Goal: Register for event/course

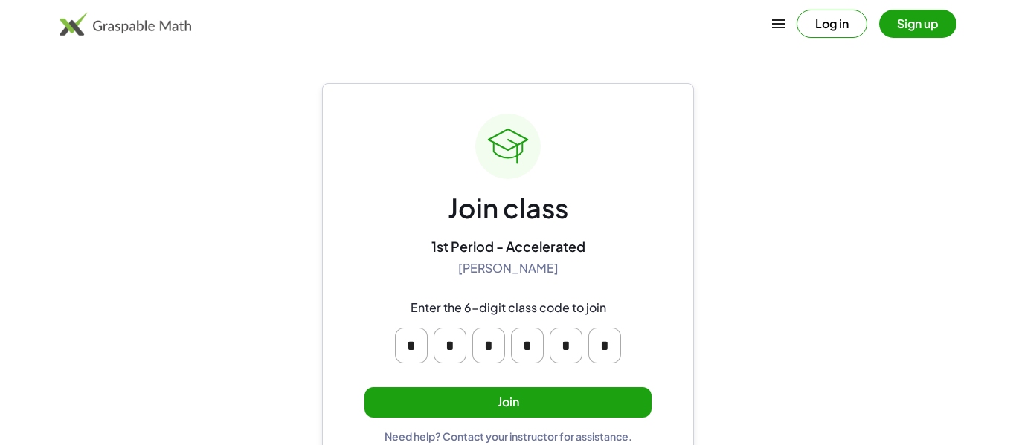
click at [528, 335] on input "*" at bounding box center [527, 346] width 33 height 36
click at [585, 306] on div "Enter the 6-digit class code to join" at bounding box center [508, 308] width 196 height 16
click at [670, 284] on div "Join class 1st Period - Accelerated [PERSON_NAME] Enter the 6-digit class code …" at bounding box center [508, 278] width 372 height 390
click at [668, 284] on div "Join class 1st Period - Accelerated [PERSON_NAME] Enter the 6-digit class code …" at bounding box center [508, 278] width 372 height 390
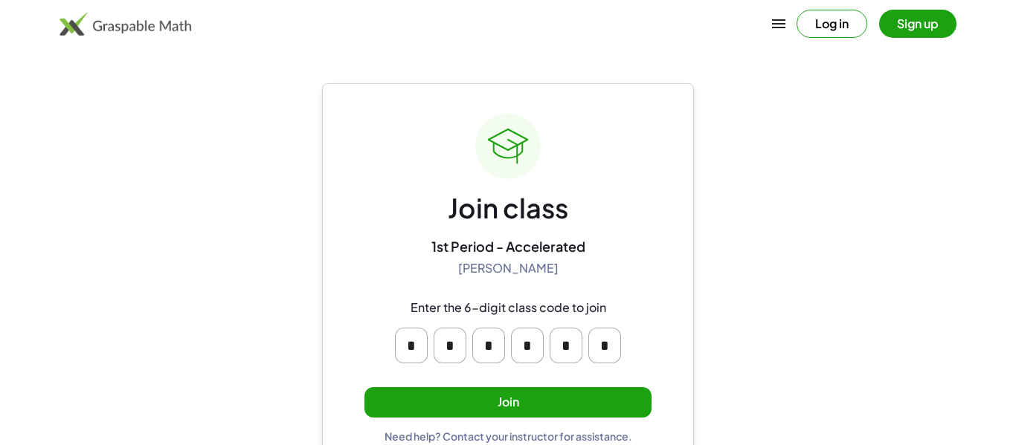
scroll to position [28, 0]
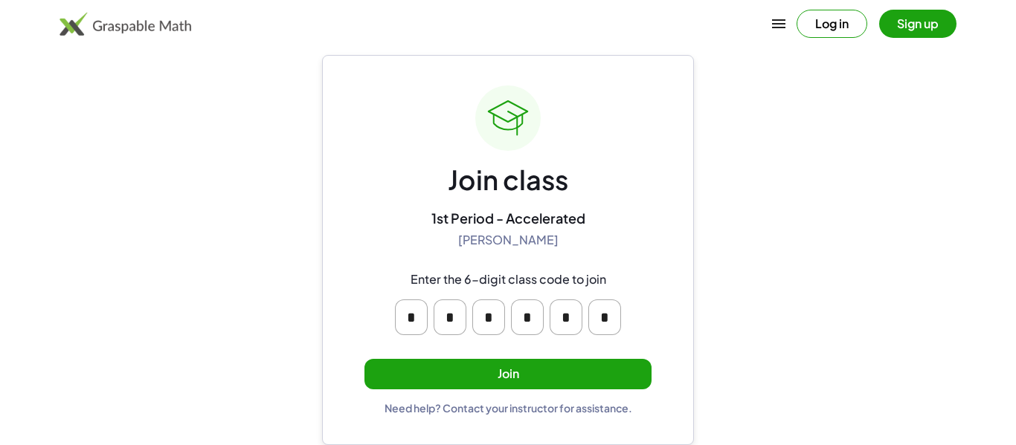
click at [579, 363] on button "Join" at bounding box center [507, 374] width 287 height 30
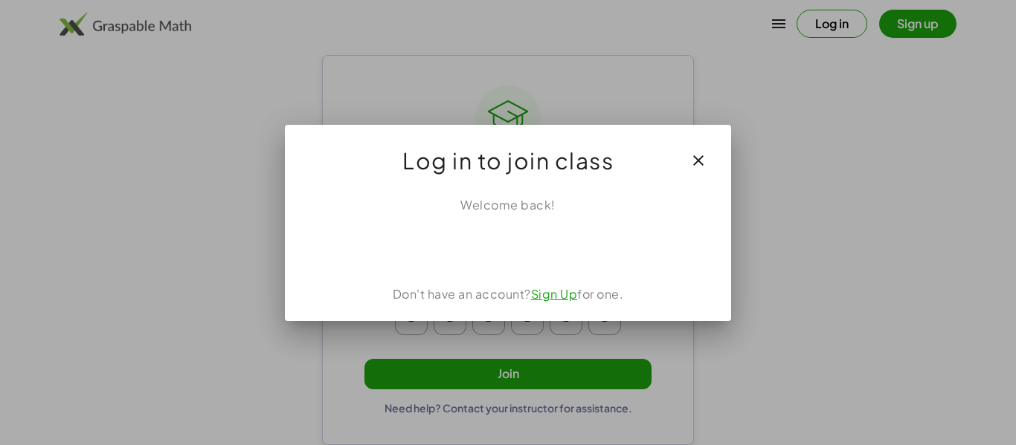
scroll to position [0, 0]
click at [507, 171] on span "Log in to join class" at bounding box center [507, 161] width 211 height 36
click at [610, 197] on div "Welcome back!" at bounding box center [508, 205] width 410 height 18
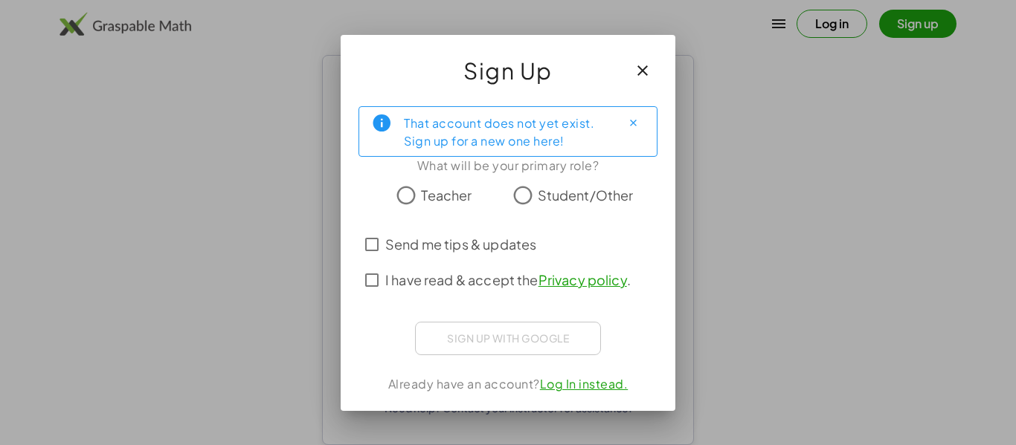
click at [673, 50] on div "Sign Up" at bounding box center [508, 64] width 335 height 59
click at [646, 71] on icon "button" at bounding box center [643, 71] width 18 height 18
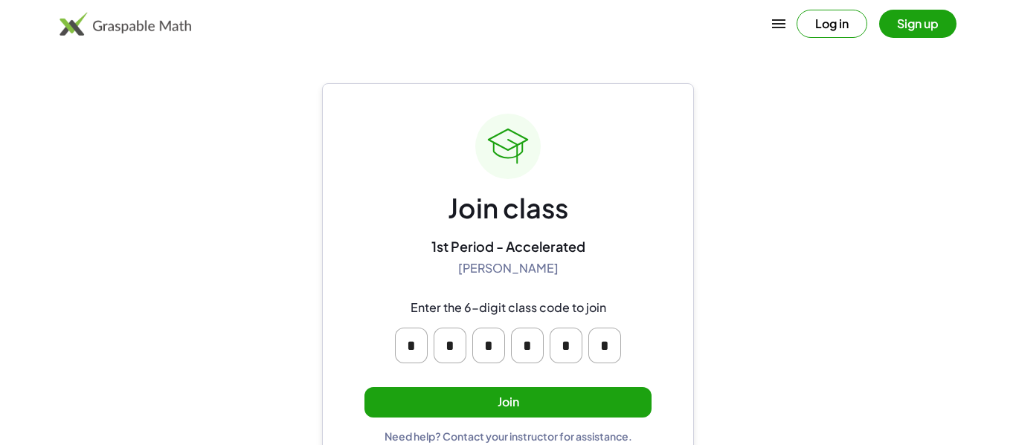
scroll to position [28, 0]
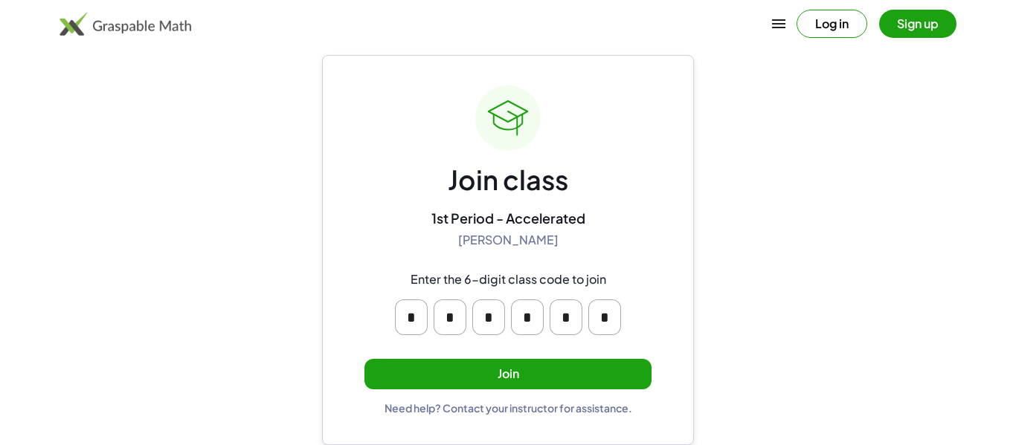
click at [518, 368] on button "Join" at bounding box center [507, 374] width 287 height 30
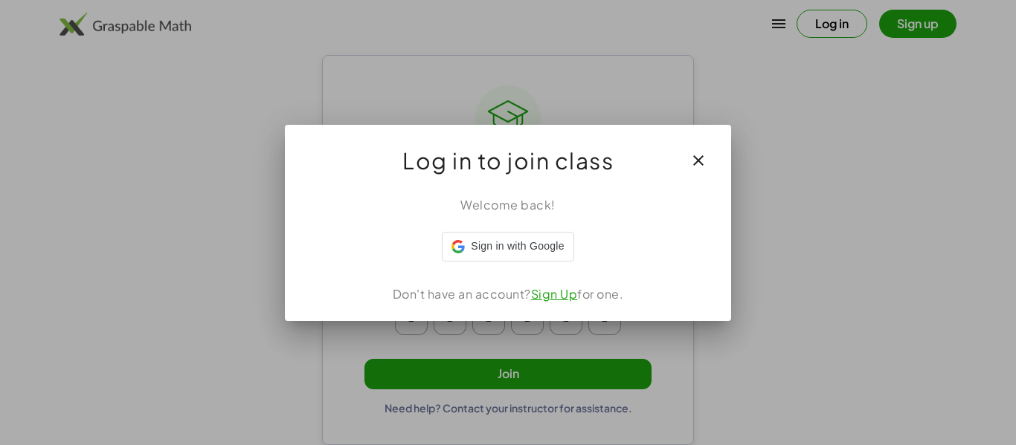
scroll to position [0, 0]
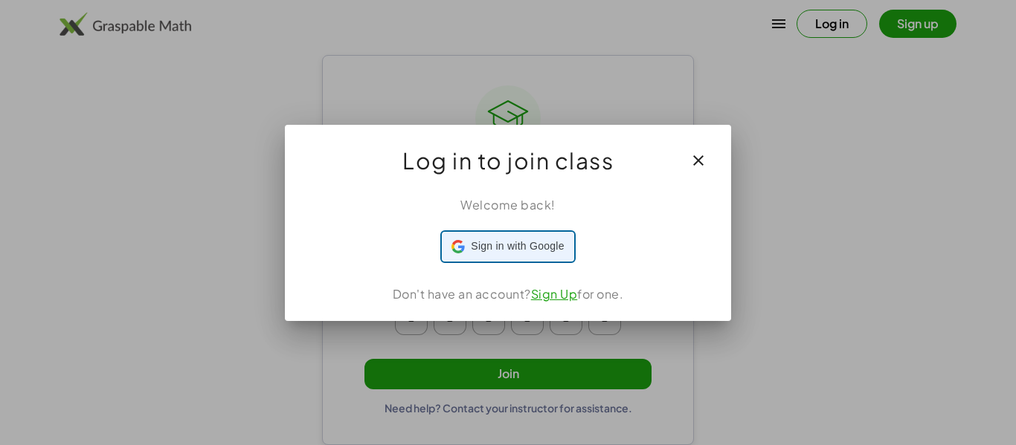
click at [520, 257] on div "Sign in with Google Sign in with Google. Opens in new tab" at bounding box center [507, 247] width 112 height 28
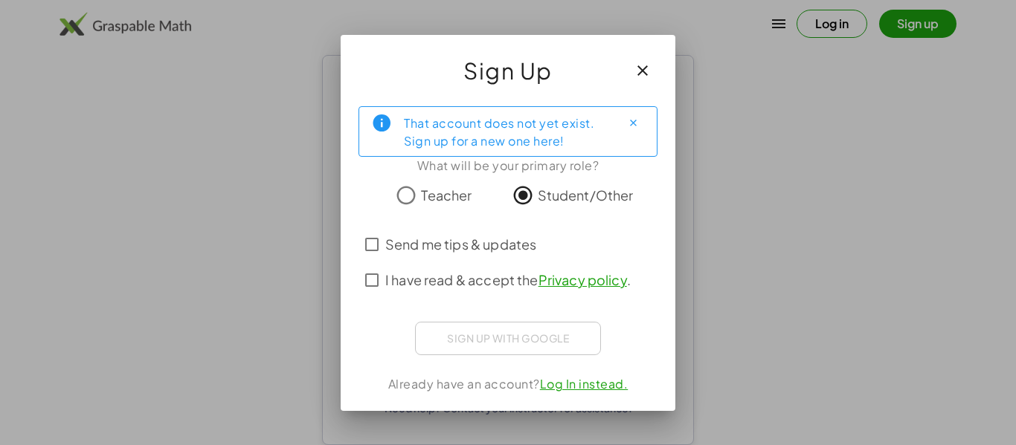
click at [448, 274] on span "I have read & accept the Privacy policy ." at bounding box center [507, 280] width 245 height 20
click at [390, 322] on div at bounding box center [507, 337] width 299 height 30
click at [471, 282] on span "I have read & accept the Privacy policy ." at bounding box center [507, 280] width 245 height 20
click at [458, 232] on label "Send me tips & updates" at bounding box center [460, 245] width 151 height 36
click at [451, 245] on span "Send me tips & updates" at bounding box center [460, 244] width 151 height 20
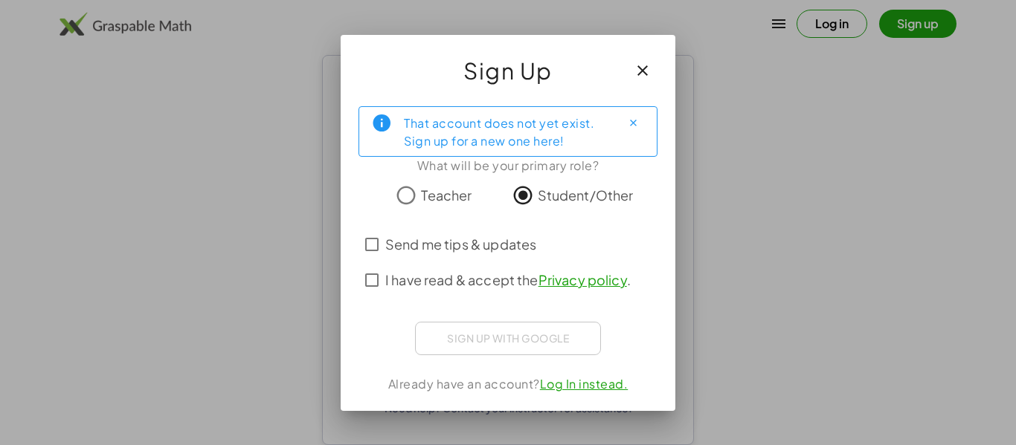
click at [446, 276] on span "I have read & accept the Privacy policy ." at bounding box center [507, 280] width 245 height 20
click at [416, 311] on div "That account does not yet exist. Sign up for a new one here! What will be your …" at bounding box center [508, 252] width 335 height 317
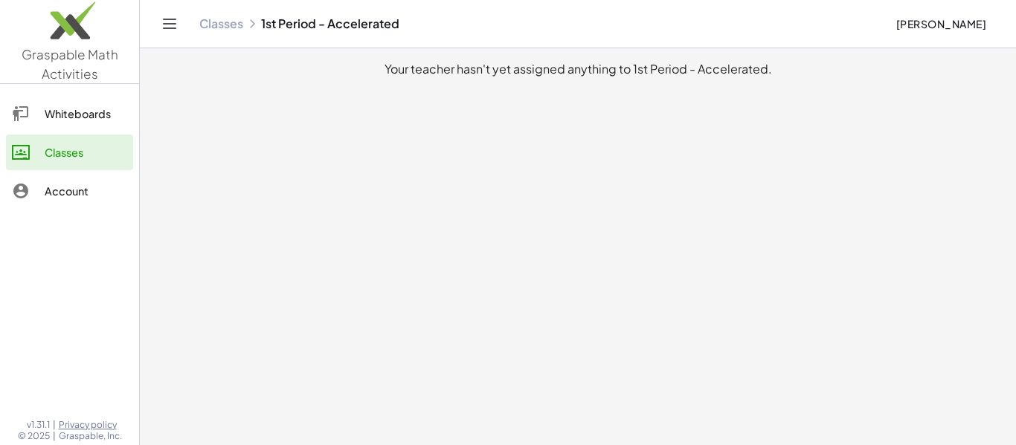
click at [32, 110] on div at bounding box center [28, 114] width 33 height 18
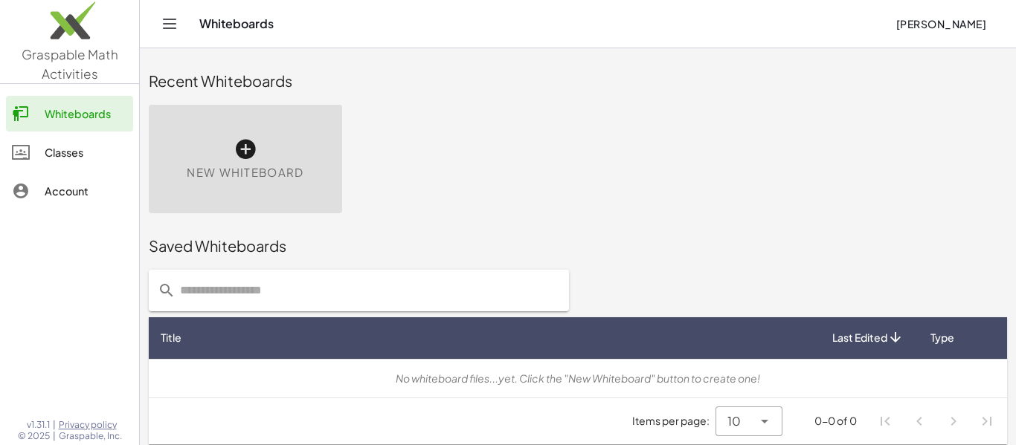
click at [58, 155] on div "Classes" at bounding box center [86, 153] width 83 height 18
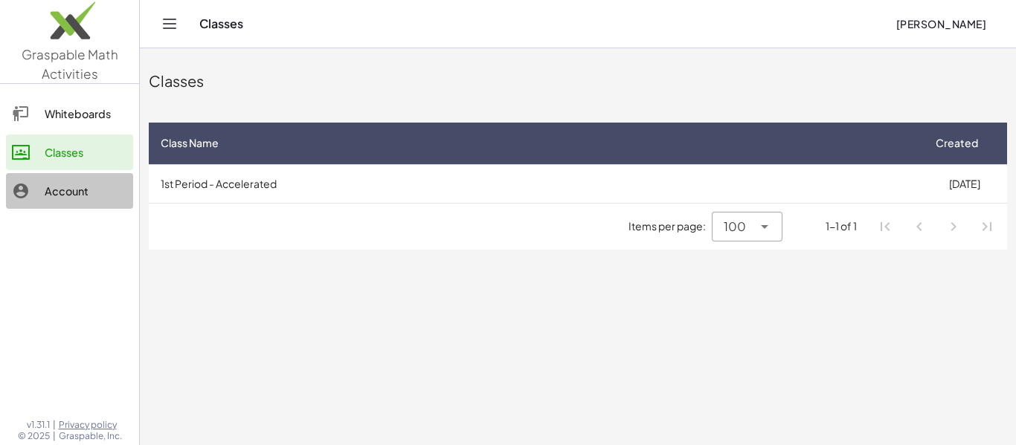
click at [54, 185] on div "Account" at bounding box center [86, 191] width 83 height 18
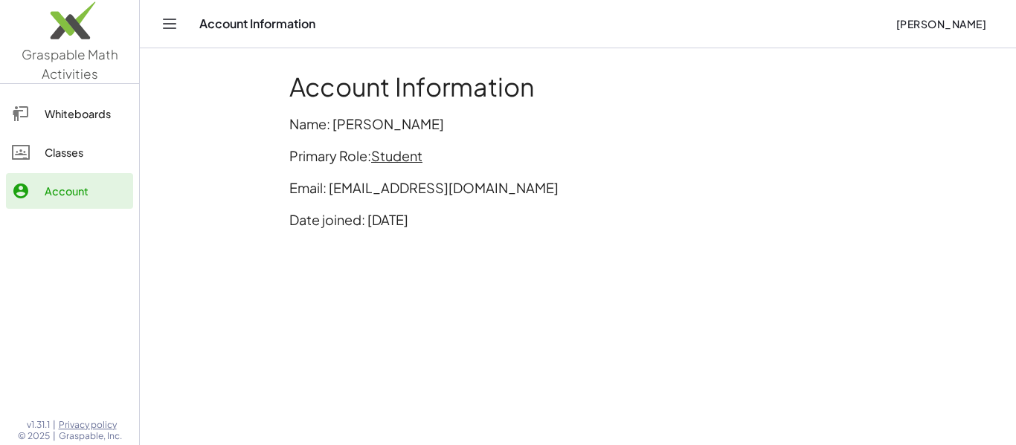
click at [65, 165] on link "Classes" at bounding box center [69, 153] width 127 height 36
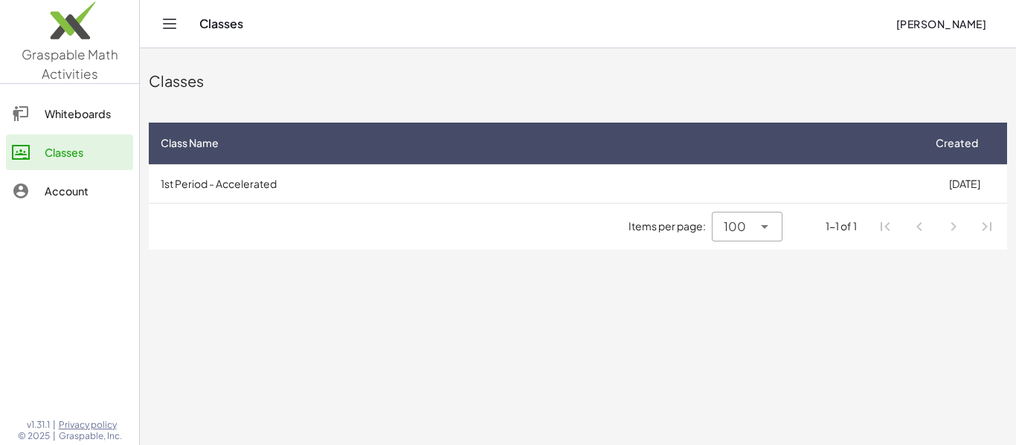
click at [96, 207] on link "Account" at bounding box center [69, 191] width 127 height 36
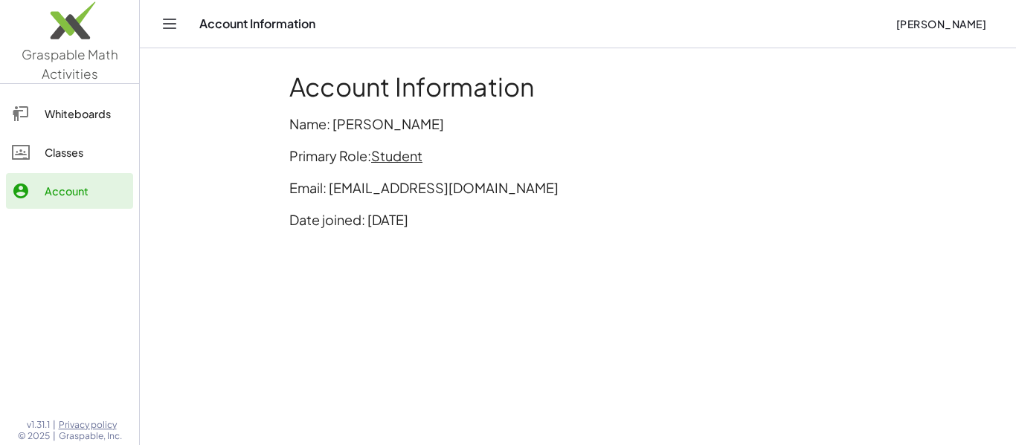
click at [102, 157] on div "Classes" at bounding box center [86, 153] width 83 height 18
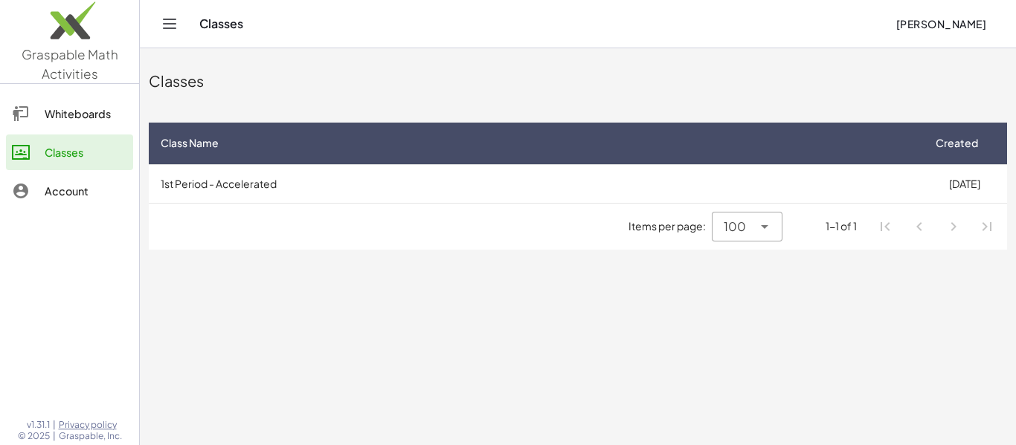
click at [430, 248] on div "Items per page: 100 *** 1-1 of 1" at bounding box center [578, 227] width 858 height 46
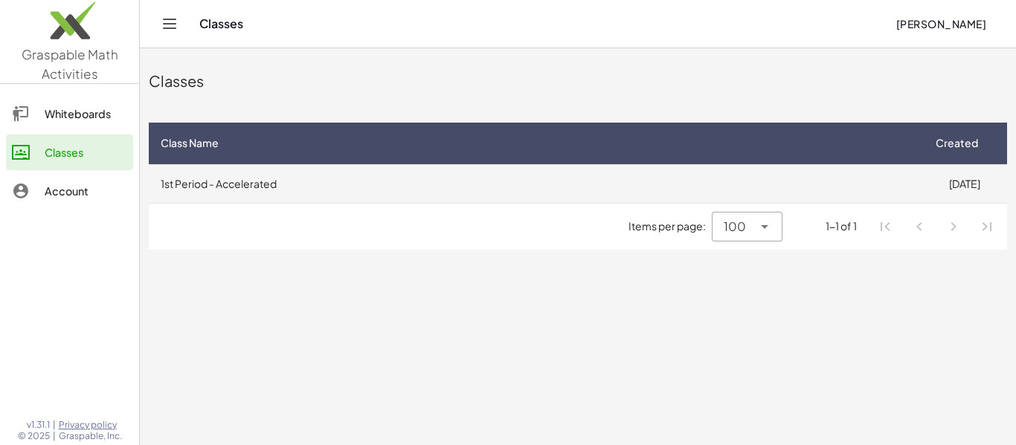
click at [446, 170] on td "1st Period - Accelerated" at bounding box center [535, 183] width 773 height 39
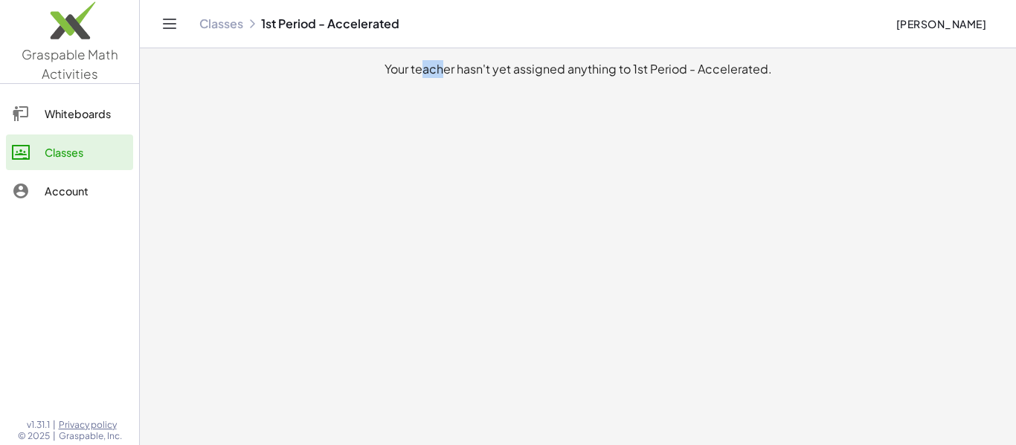
drag, startPoint x: 437, startPoint y: 329, endPoint x: 418, endPoint y: 322, distance: 20.7
click at [418, 322] on main "Your teacher hasn't yet assigned anything to 1st Period - Accelerated." at bounding box center [578, 222] width 876 height 445
click at [419, 320] on main "Your teacher hasn't yet assigned anything to 1st Period - Accelerated." at bounding box center [578, 222] width 876 height 445
